Goal: Find contact information: Find contact information

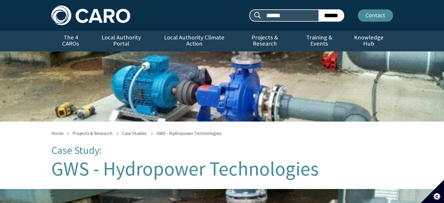
click at [376, 15] on link "Contact" at bounding box center [375, 15] width 35 height 12
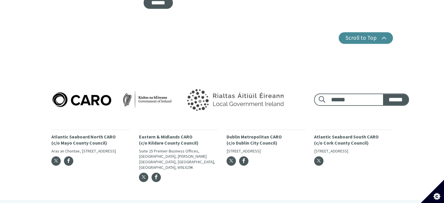
scroll to position [369, 0]
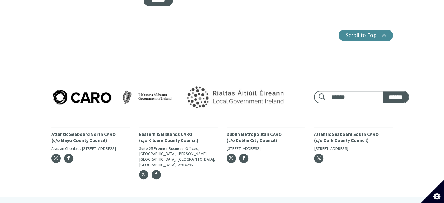
click at [317, 136] on p "Atlantic Seaboard South CARO (c/o Cork County Council)" at bounding box center [353, 137] width 79 height 12
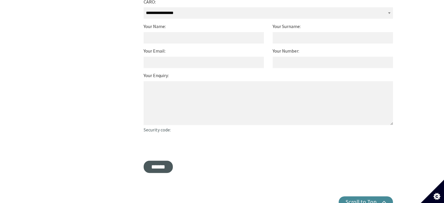
scroll to position [164, 0]
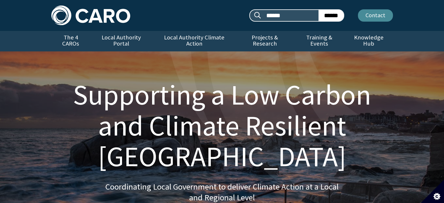
click at [371, 19] on link "Contact" at bounding box center [375, 15] width 35 height 12
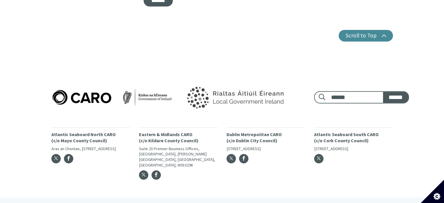
scroll to position [369, 0]
click at [333, 92] on input "Footer search:" at bounding box center [354, 96] width 57 height 11
type input "******"
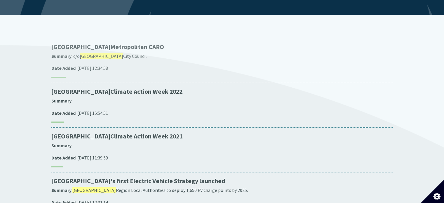
scroll to position [117, 0]
